Goal: Task Accomplishment & Management: Use online tool/utility

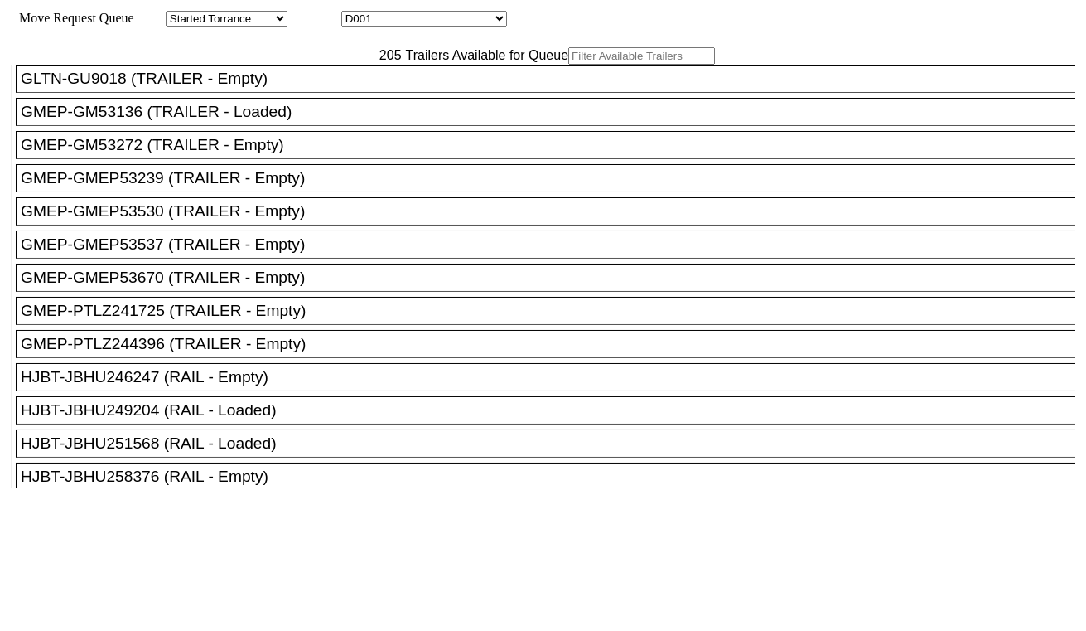
scroll to position [921, 0]
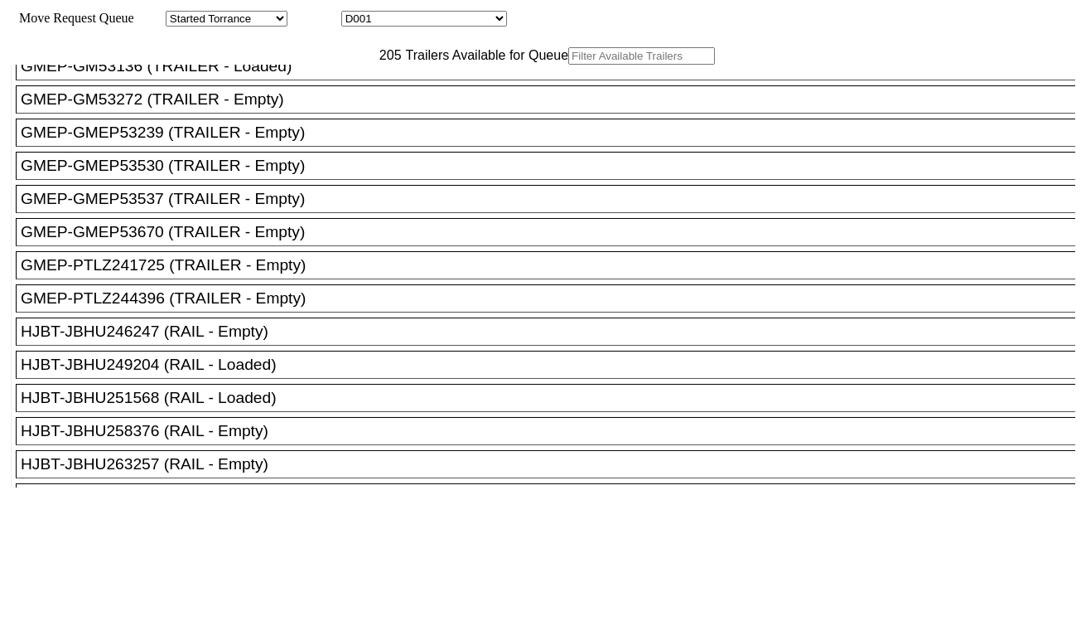
click at [189, 109] on div "GMEP-GM53272 (TRAILER - Empty)" at bounding box center [553, 99] width 1065 height 18
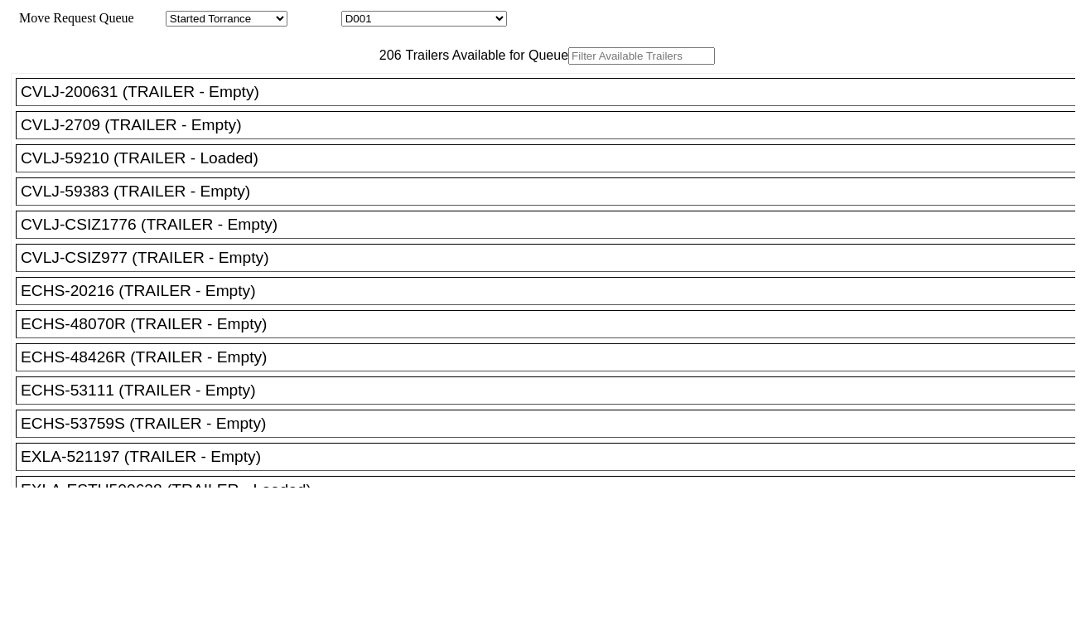
click at [568, 65] on input "text" at bounding box center [641, 55] width 147 height 17
paste input "53759S"
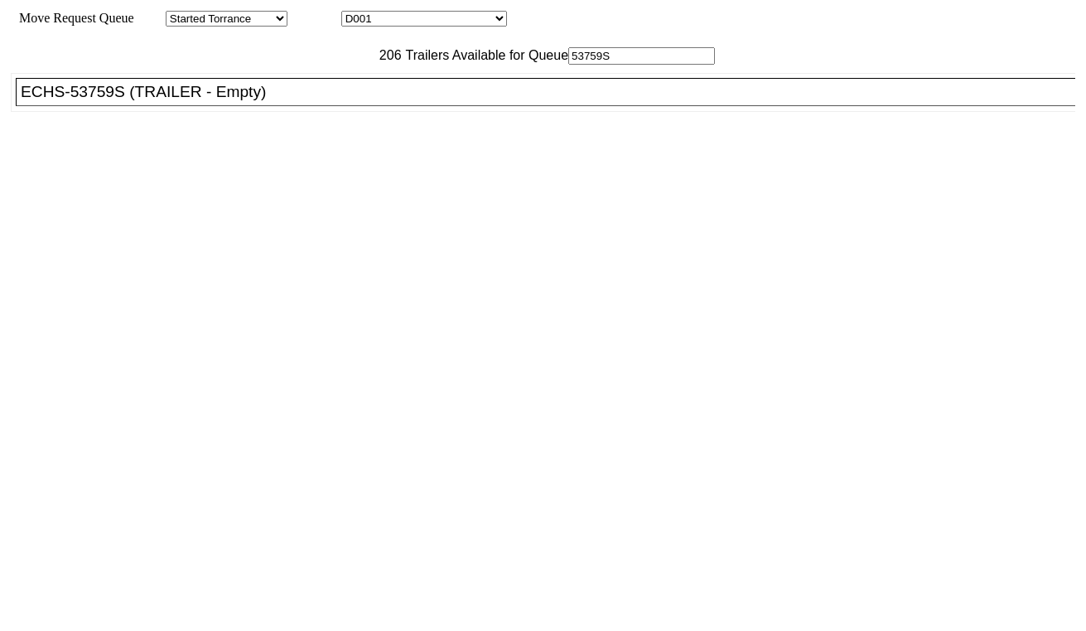
type input "53759S"
click at [316, 101] on div "ECHS-53759S (TRAILER - Empty)" at bounding box center [553, 92] width 1065 height 18
